Goal: Information Seeking & Learning: Check status

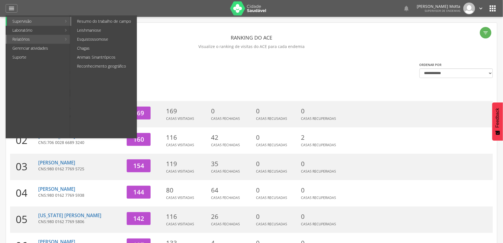
click at [102, 25] on link "Resumo do trabalho de campo" at bounding box center [103, 21] width 65 height 9
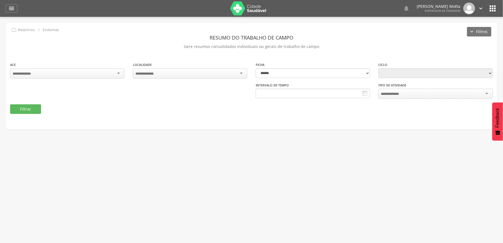
type input "**********"
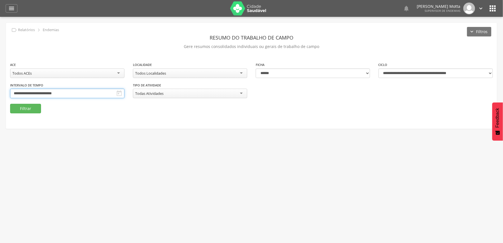
click at [124, 96] on input "**********" at bounding box center [67, 94] width 114 height 10
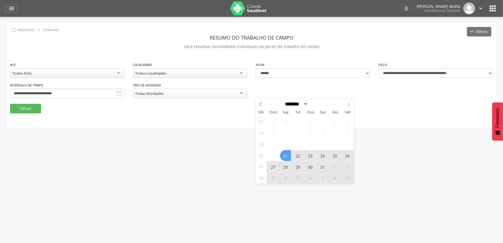
click at [349, 104] on icon at bounding box center [349, 105] width 4 height 4
select select "*"
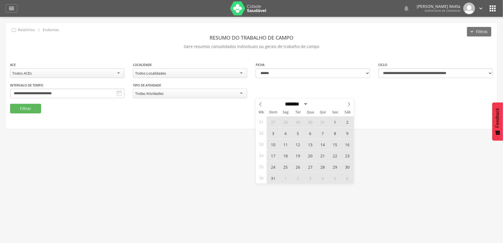
click at [274, 179] on span "31" at bounding box center [273, 178] width 11 height 11
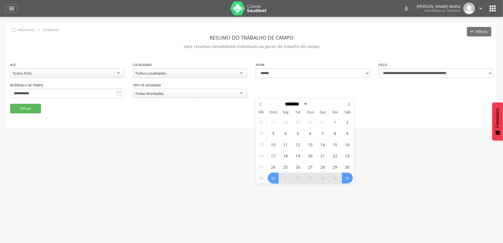
click at [351, 179] on span "6" at bounding box center [347, 178] width 11 height 11
type input "**********"
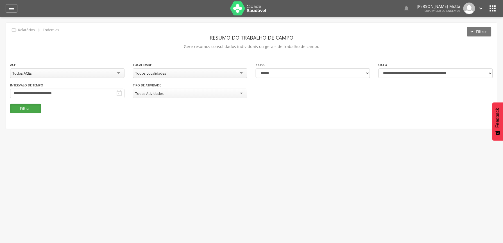
click at [32, 109] on button "Filtrar" at bounding box center [25, 109] width 31 height 10
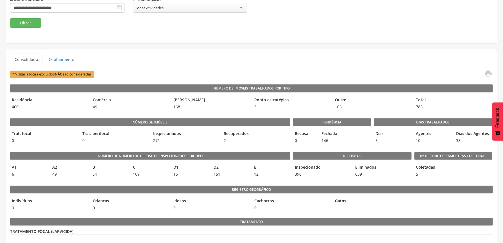
scroll to position [48, 0]
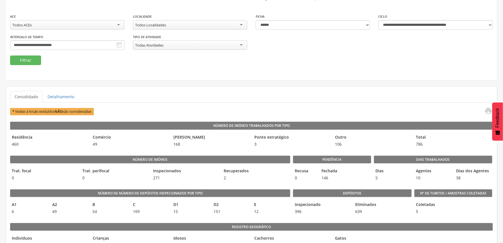
click at [235, 25] on div "Todos Localidades" at bounding box center [190, 25] width 114 height 10
click at [24, 59] on button "Filtrar" at bounding box center [25, 61] width 31 height 10
click at [182, 154] on div "Número de imóveis Trat. focal 0 Trat. perifocal 0 Inspecionados 37 Recuperados 0" at bounding box center [150, 167] width 280 height 34
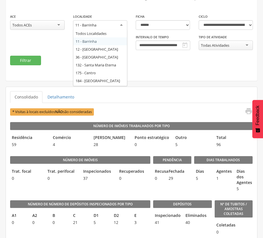
click at [120, 24] on div "11 - Barrinha" at bounding box center [100, 25] width 54 height 10
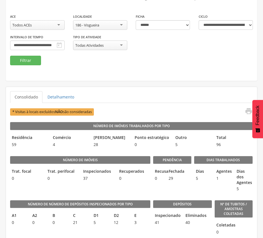
scroll to position [0, 0]
click at [25, 57] on button "Filtrar" at bounding box center [25, 61] width 31 height 10
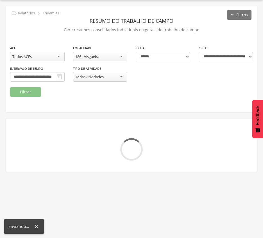
scroll to position [48, 0]
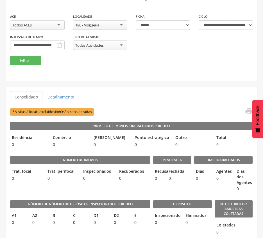
click at [193, 81] on div "**********" at bounding box center [132, 27] width 252 height 107
click at [104, 25] on div "186 - Visgueira" at bounding box center [100, 25] width 54 height 10
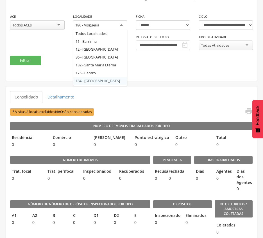
scroll to position [7, 0]
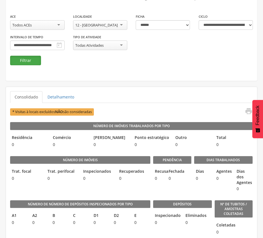
click at [23, 61] on button "Filtrar" at bounding box center [25, 61] width 31 height 10
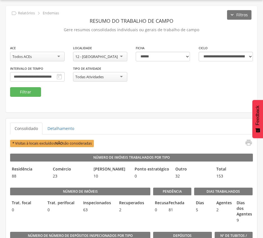
scroll to position [48, 0]
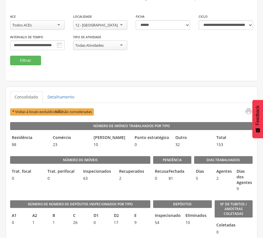
click at [120, 24] on div "12 - [GEOGRAPHIC_DATA]" at bounding box center [100, 25] width 54 height 10
click at [38, 61] on button "Filtrar" at bounding box center [25, 61] width 31 height 10
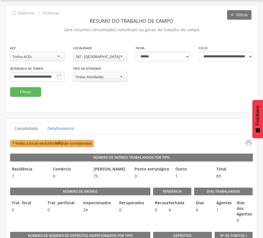
scroll to position [48, 0]
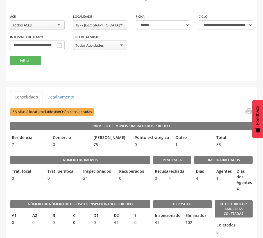
click at [115, 23] on div "187 - [GEOGRAPHIC_DATA]" at bounding box center [100, 25] width 54 height 10
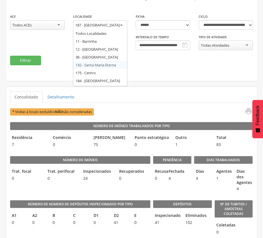
scroll to position [15, 0]
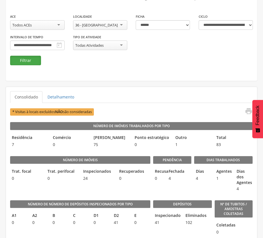
click at [20, 60] on button "Filtrar" at bounding box center [25, 61] width 31 height 10
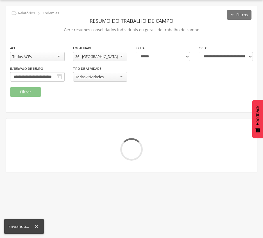
scroll to position [48, 0]
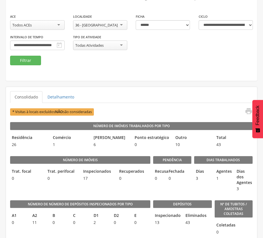
click at [121, 26] on div "36 - [GEOGRAPHIC_DATA]" at bounding box center [100, 25] width 54 height 10
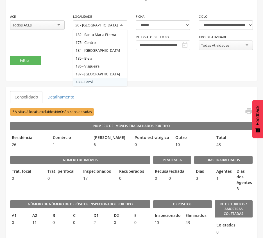
scroll to position [0, 0]
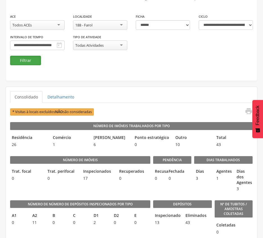
click at [22, 58] on button "Filtrar" at bounding box center [25, 61] width 31 height 10
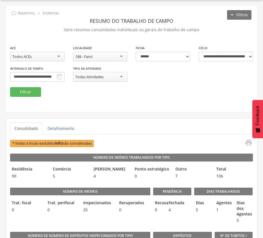
scroll to position [48, 0]
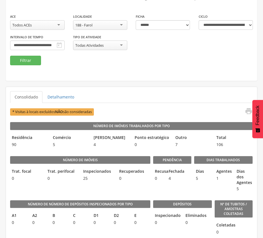
click at [103, 27] on div "188 - Farol" at bounding box center [100, 25] width 54 height 10
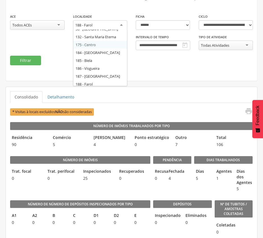
scroll to position [23, 0]
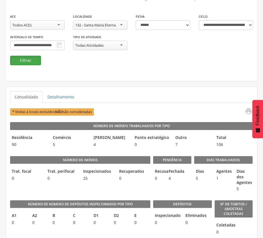
click at [30, 58] on button "Filtrar" at bounding box center [25, 61] width 31 height 10
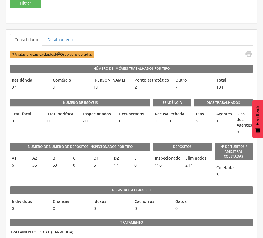
scroll to position [56, 0]
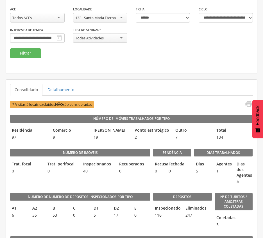
click at [119, 15] on div "132 - Santa Maria Eterna" at bounding box center [100, 18] width 54 height 10
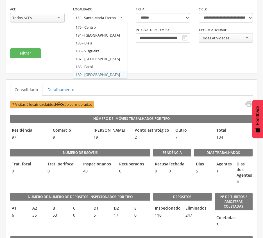
scroll to position [0, 0]
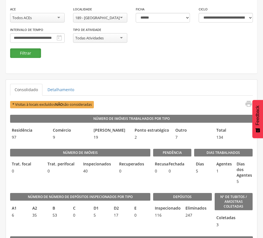
click at [33, 51] on button "Filtrar" at bounding box center [25, 53] width 31 height 10
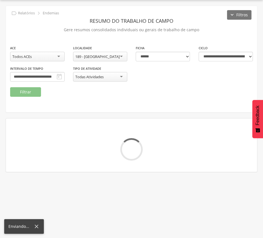
scroll to position [56, 0]
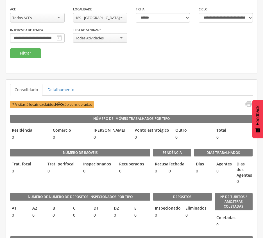
click at [95, 17] on div "189 - [GEOGRAPHIC_DATA]" at bounding box center [97, 17] width 44 height 5
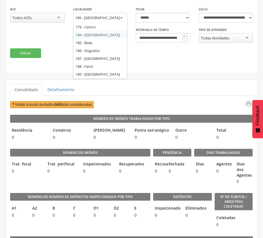
scroll to position [31, 0]
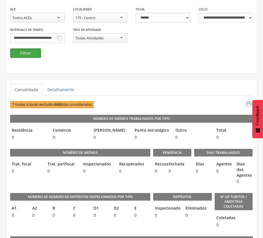
click at [29, 50] on button "Filtrar" at bounding box center [25, 53] width 31 height 10
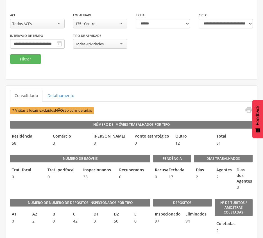
scroll to position [0, 0]
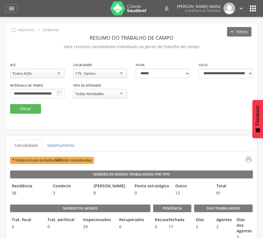
click at [124, 73] on div "175 - Centro" at bounding box center [100, 74] width 54 height 10
click at [29, 108] on button "Filtrar" at bounding box center [25, 109] width 31 height 10
click at [103, 91] on div "**********" at bounding box center [131, 83] width 251 height 42
click at [111, 72] on div "190 - São Benedito" at bounding box center [100, 74] width 54 height 10
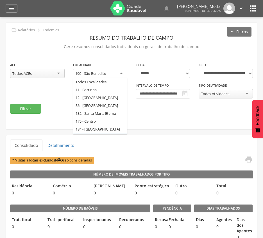
scroll to position [39, 0]
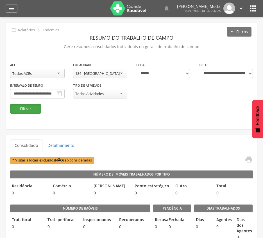
click at [16, 107] on button "Filtrar" at bounding box center [25, 109] width 31 height 10
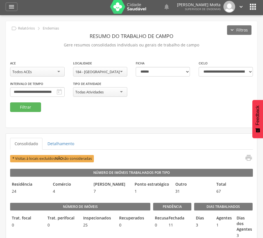
scroll to position [0, 0]
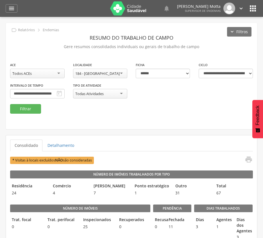
click at [113, 69] on div "184 - [GEOGRAPHIC_DATA]" at bounding box center [100, 74] width 54 height 10
click at [30, 109] on button "Filtrar" at bounding box center [25, 109] width 31 height 10
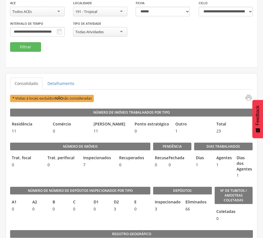
scroll to position [75, 0]
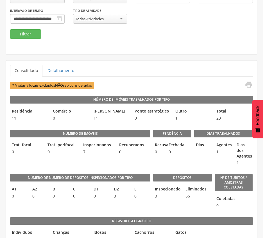
click at [114, 40] on div "**********" at bounding box center [131, 1] width 251 height 106
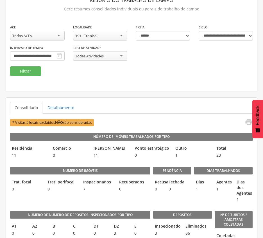
scroll to position [37, 0]
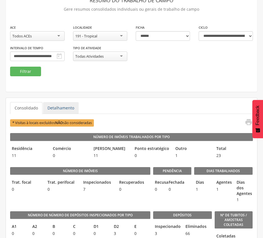
click at [62, 109] on link "Detalhamento" at bounding box center [61, 108] width 36 height 12
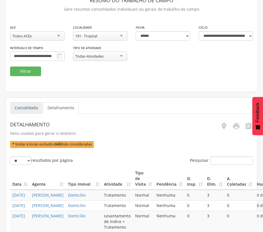
click at [27, 109] on link "Consolidado" at bounding box center [26, 108] width 32 height 12
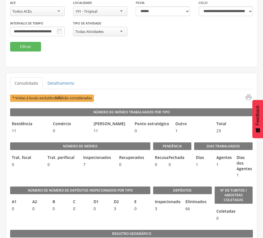
scroll to position [75, 0]
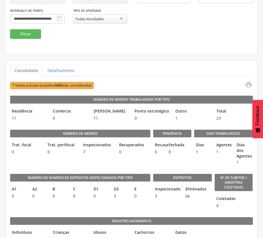
click at [140, 69] on ul "Consolidado Detalhamento" at bounding box center [131, 71] width 243 height 12
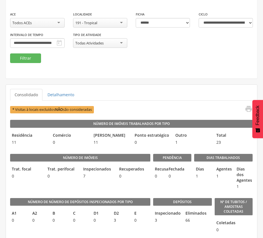
scroll to position [37, 0]
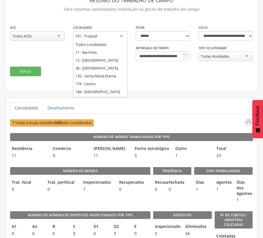
click at [115, 34] on div "191 - Tropical" at bounding box center [100, 36] width 54 height 10
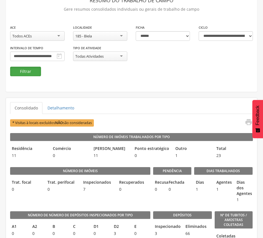
click at [22, 70] on button "Filtrar" at bounding box center [25, 72] width 31 height 10
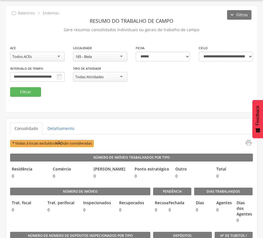
scroll to position [37, 0]
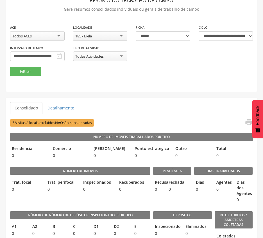
click at [102, 35] on div "185 - Biela" at bounding box center [100, 36] width 54 height 10
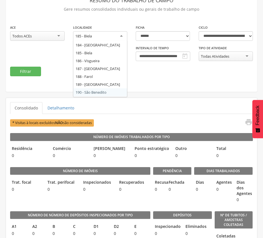
click at [131, 107] on ul "Consolidado Detalhamento" at bounding box center [131, 108] width 243 height 12
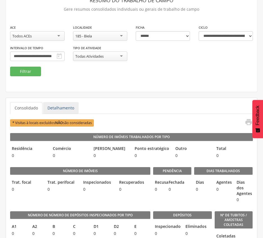
click at [53, 108] on link "Detalhamento" at bounding box center [61, 108] width 36 height 12
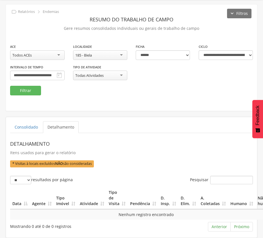
scroll to position [25, 0]
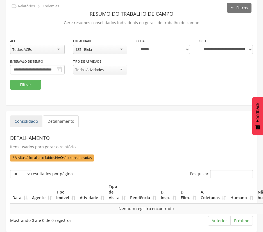
click at [31, 122] on link "Consolidado" at bounding box center [26, 121] width 32 height 12
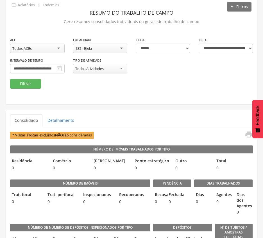
click at [119, 49] on div "185 - Biela" at bounding box center [100, 49] width 54 height 10
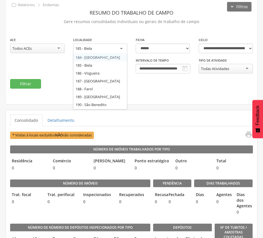
scroll to position [62, 0]
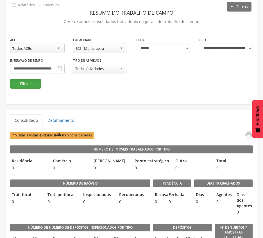
click at [31, 84] on button "Filtrar" at bounding box center [25, 84] width 31 height 10
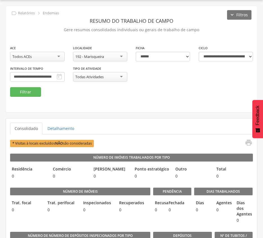
scroll to position [25, 0]
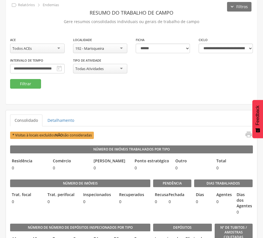
click at [98, 49] on div "192 - Marisqueira" at bounding box center [89, 48] width 29 height 5
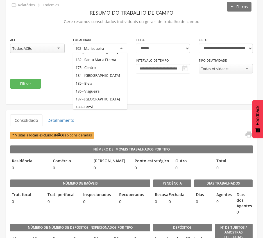
scroll to position [0, 0]
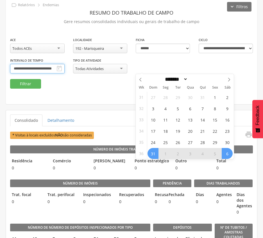
click at [65, 67] on input "**********" at bounding box center [37, 69] width 54 height 10
click at [228, 78] on icon at bounding box center [229, 80] width 4 height 4
select select "*"
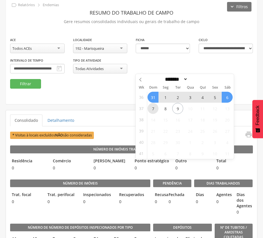
click at [155, 106] on span "7" at bounding box center [152, 108] width 11 height 11
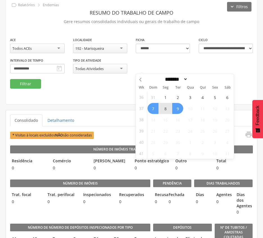
click at [181, 106] on span "9" at bounding box center [177, 108] width 11 height 11
type input "**********"
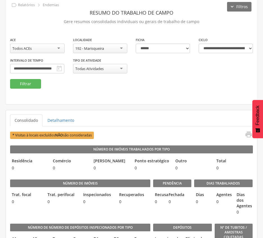
click at [106, 50] on div "192 - Marisqueira" at bounding box center [100, 49] width 54 height 10
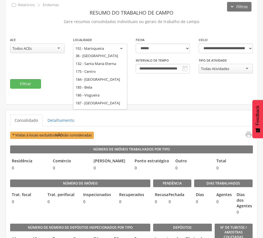
scroll to position [0, 0]
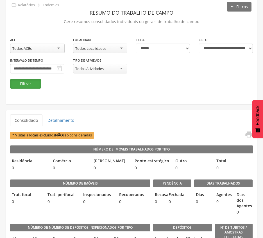
click at [25, 86] on button "Filtrar" at bounding box center [25, 84] width 31 height 10
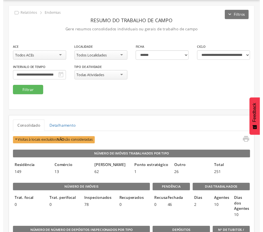
scroll to position [25, 0]
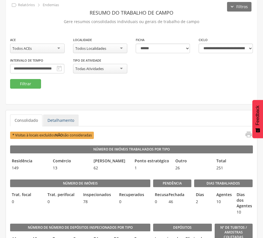
click at [67, 121] on link "Detalhamento" at bounding box center [61, 120] width 36 height 12
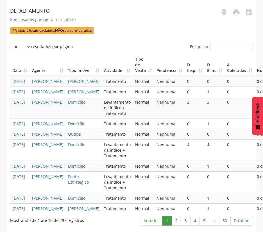
scroll to position [232, 0]
click at [174, 221] on link "2" at bounding box center [177, 221] width 10 height 10
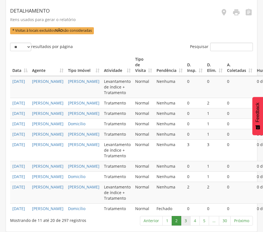
click at [183, 221] on link "3" at bounding box center [186, 221] width 10 height 10
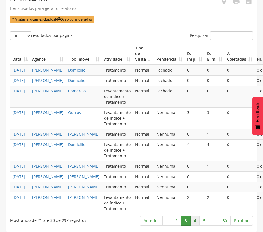
click at [194, 222] on link "4" at bounding box center [195, 221] width 10 height 10
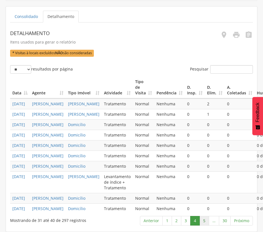
click at [202, 222] on link "5" at bounding box center [204, 221] width 10 height 10
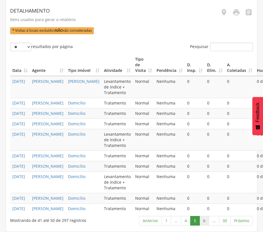
click at [204, 220] on link "6" at bounding box center [204, 221] width 10 height 10
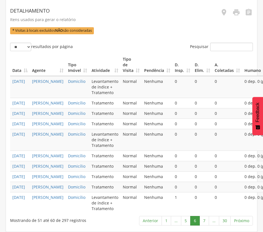
click at [204, 220] on link "7" at bounding box center [204, 221] width 10 height 10
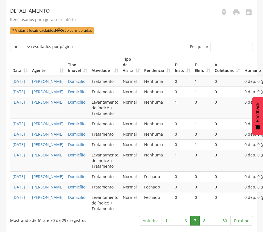
click at [204, 220] on link "8" at bounding box center [204, 221] width 10 height 10
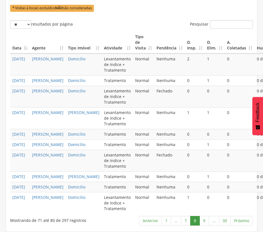
click at [204, 220] on link "9" at bounding box center [204, 221] width 10 height 10
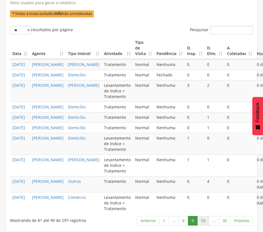
click at [201, 226] on link "10" at bounding box center [203, 221] width 12 height 10
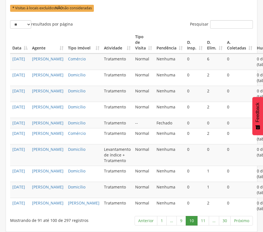
scroll to position [288, 0]
click at [201, 222] on link "11" at bounding box center [203, 221] width 12 height 10
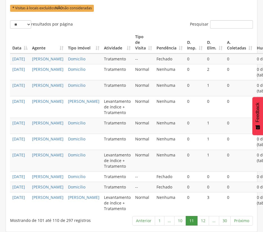
click at [201, 222] on link "12" at bounding box center [203, 221] width 12 height 10
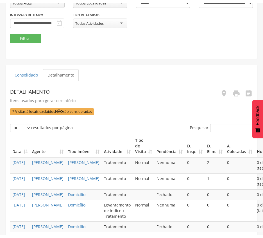
scroll to position [0, 0]
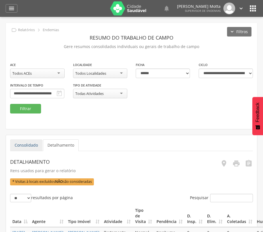
click at [22, 148] on link "Consolidado" at bounding box center [26, 145] width 32 height 12
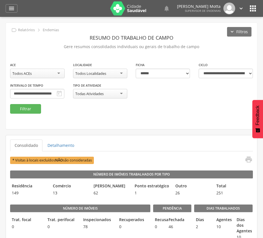
click at [252, 7] on icon "" at bounding box center [252, 8] width 9 height 9
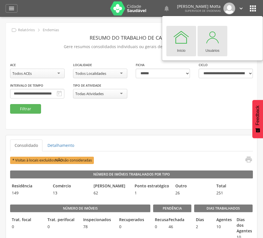
click at [215, 37] on div at bounding box center [212, 37] width 17 height 17
